Goal: Find specific page/section: Find specific page/section

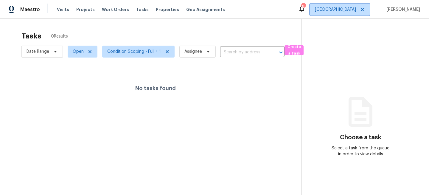
click at [356, 10] on span "[GEOGRAPHIC_DATA]" at bounding box center [335, 10] width 41 height 6
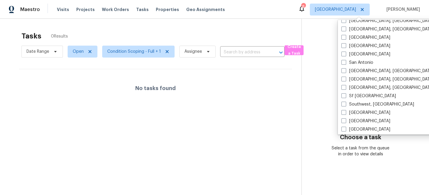
scroll to position [399, 0]
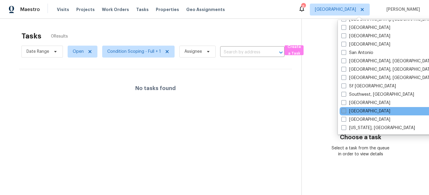
click at [346, 111] on label "[GEOGRAPHIC_DATA]" at bounding box center [365, 111] width 49 height 6
click at [345, 111] on input "Tampa" at bounding box center [343, 110] width 4 height 4
checkbox input "true"
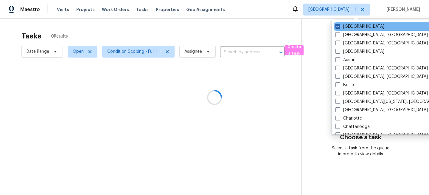
click at [348, 25] on label "Jacksonville" at bounding box center [359, 27] width 49 height 6
click at [339, 25] on input "Jacksonville" at bounding box center [337, 26] width 4 height 4
checkbox input "false"
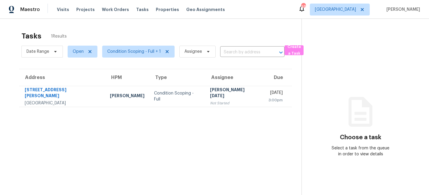
click at [202, 109] on section "Tasks 1 Results Date Range Open Condition Scoping - Full + 1 Assignee ​ Create …" at bounding box center [156, 120] width 292 height 185
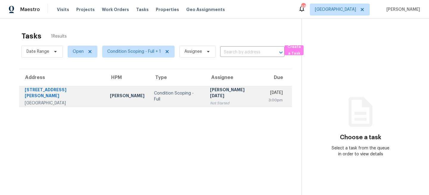
click at [211, 94] on div "[PERSON_NAME][DATE]" at bounding box center [234, 93] width 49 height 13
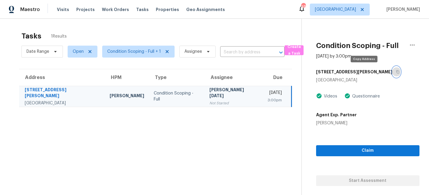
click at [396, 72] on icon "button" at bounding box center [398, 72] width 4 height 4
